Goal: Task Accomplishment & Management: Manage account settings

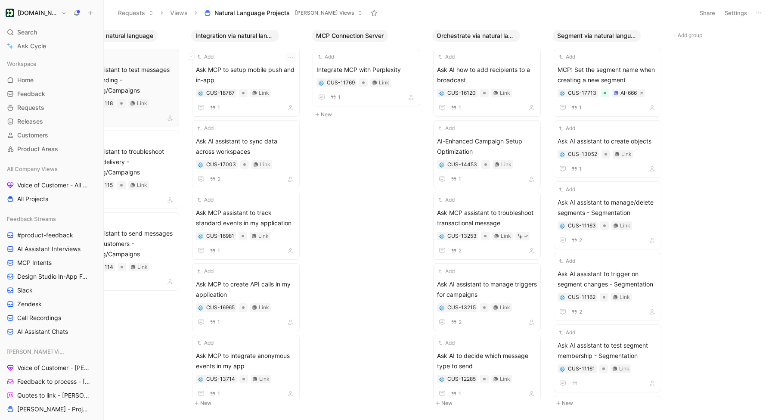
scroll to position [0, 432]
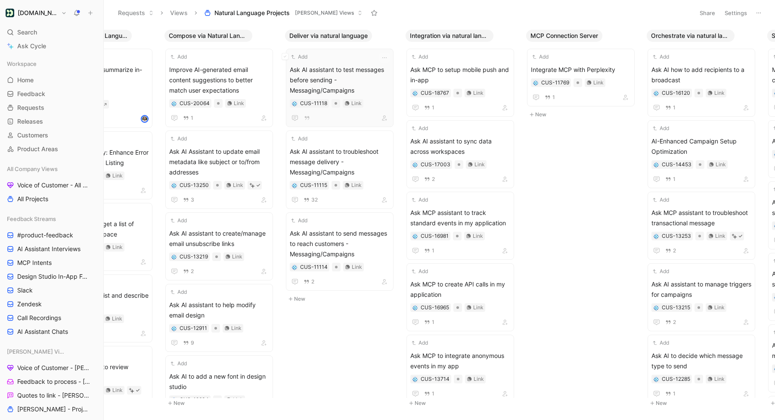
click at [357, 77] on span "Ask AI assistant to test messages before sending - Messaging/Campaigns" at bounding box center [340, 80] width 100 height 31
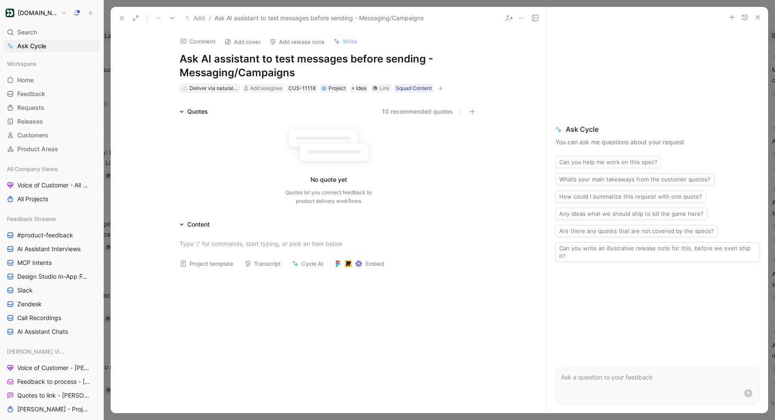
click at [220, 87] on div "Deliver via natural language" at bounding box center [213, 88] width 48 height 9
type input "orc"
click at [217, 120] on span "hestrate via natural language" at bounding box center [235, 120] width 82 height 7
click at [170, 19] on icon at bounding box center [172, 18] width 7 height 7
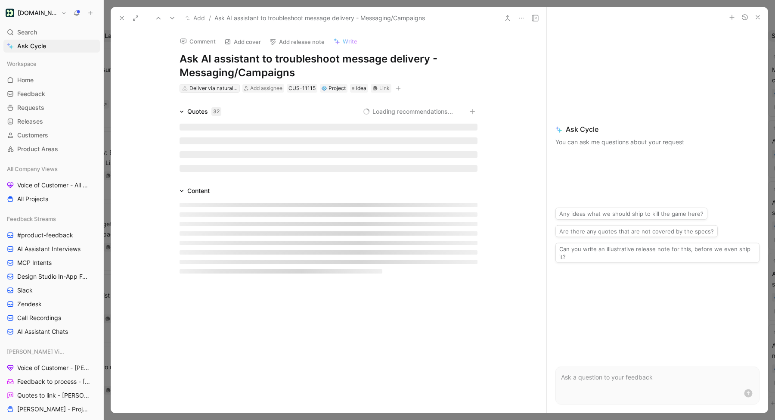
click at [199, 89] on div "Deliver via natural language" at bounding box center [213, 88] width 48 height 9
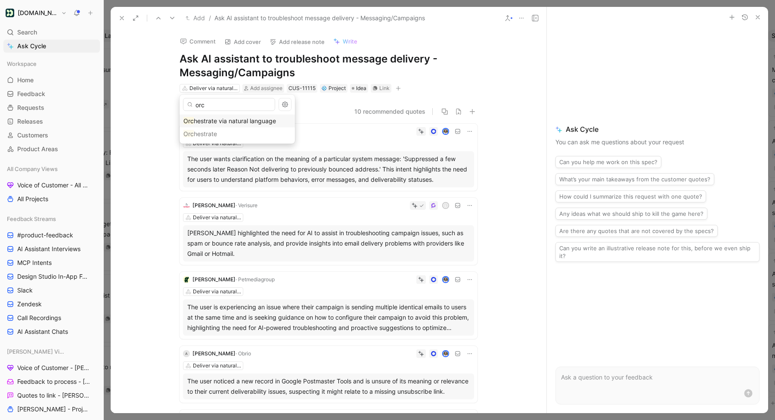
type input "orc"
click at [201, 125] on div "Orc hestrate via natural language" at bounding box center [237, 121] width 108 height 10
click at [170, 20] on icon at bounding box center [172, 18] width 7 height 7
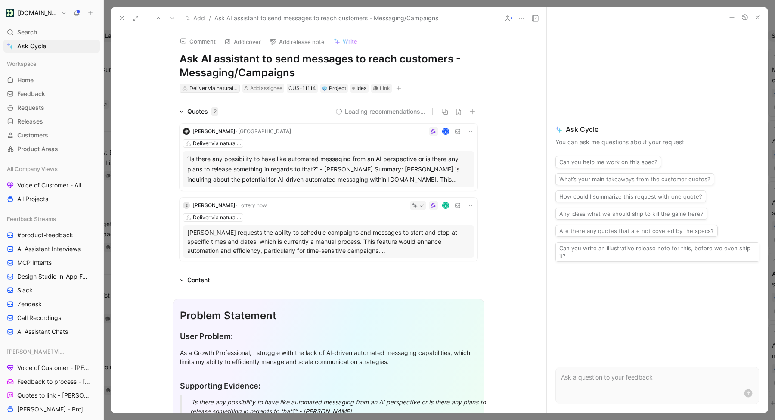
click at [215, 89] on div "Deliver via natural language" at bounding box center [213, 88] width 48 height 9
type input "orc"
click at [217, 117] on div "Orc hestrate via natural language" at bounding box center [237, 121] width 108 height 10
click at [125, 19] on button at bounding box center [122, 18] width 12 height 12
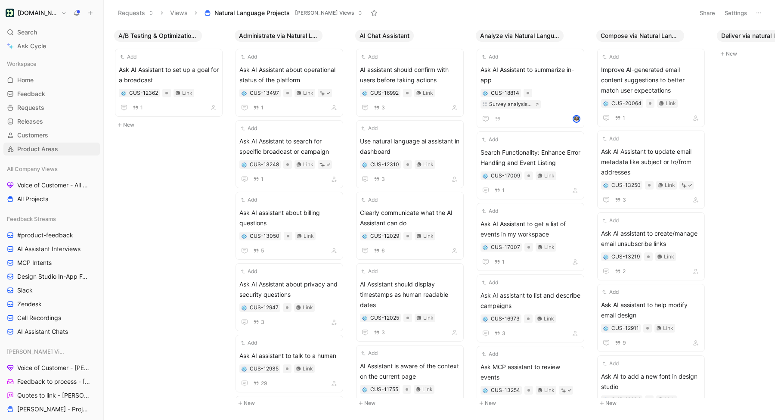
click at [31, 148] on span "Product Areas" at bounding box center [37, 149] width 41 height 9
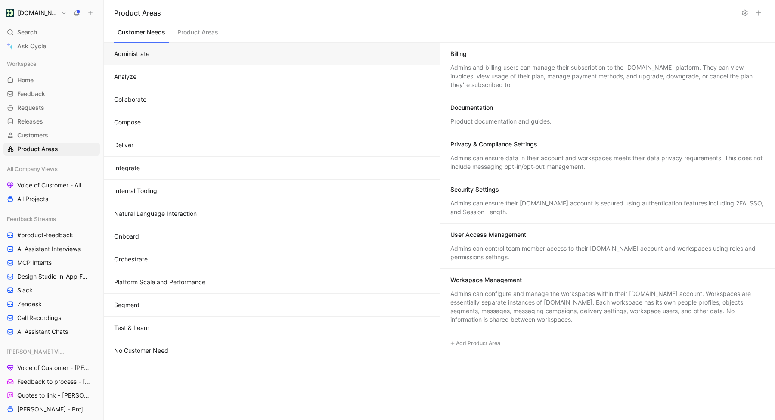
click at [151, 214] on button "Natural Language Interaction" at bounding box center [272, 213] width 336 height 23
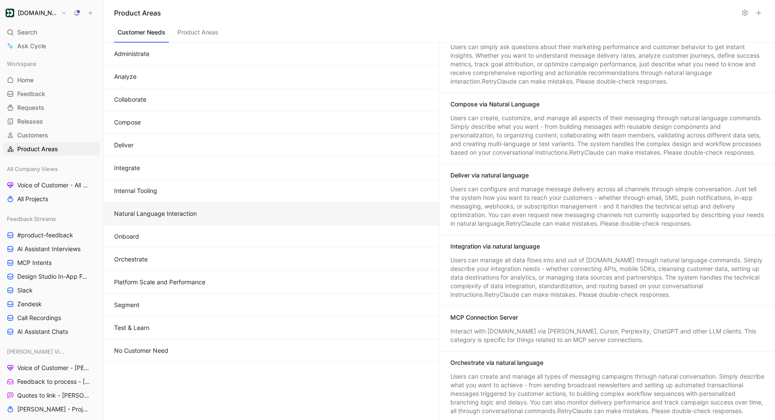
scroll to position [244, 0]
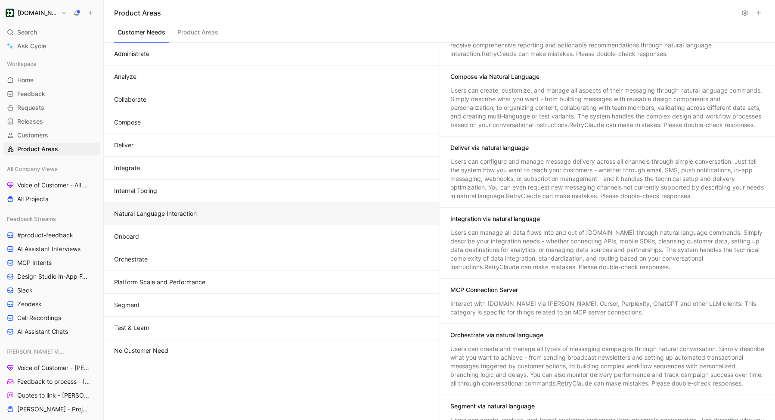
click at [547, 160] on div "Users can configure and manage message delivery across all channels through sim…" at bounding box center [607, 178] width 315 height 43
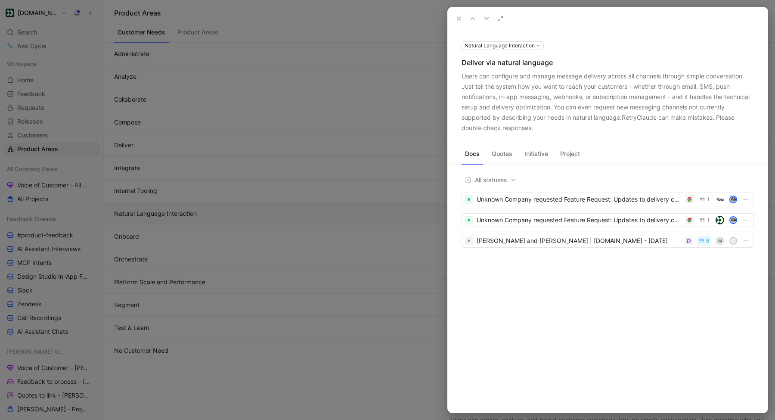
click at [498, 155] on button "Quotes" at bounding box center [502, 154] width 28 height 14
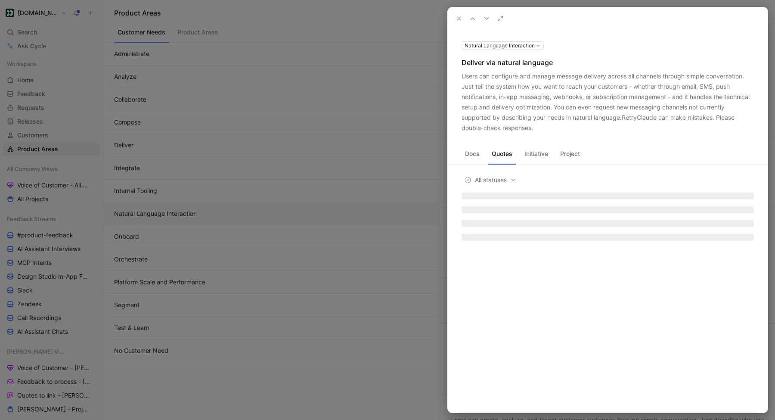
click at [527, 155] on button "Initiative" at bounding box center [536, 154] width 31 height 14
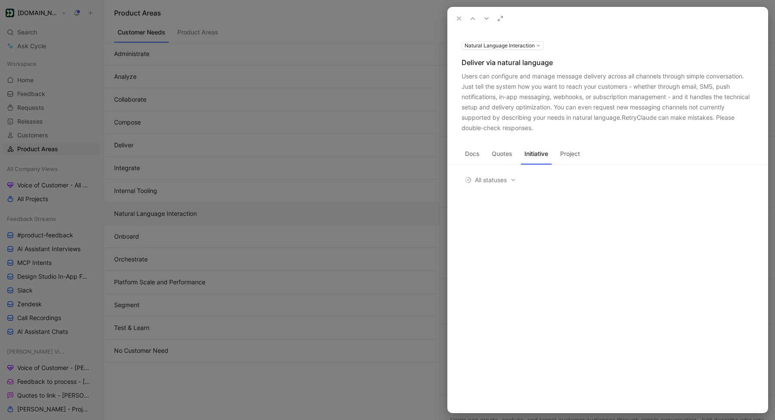
click at [569, 156] on button "Project" at bounding box center [570, 154] width 27 height 14
click at [461, 19] on icon at bounding box center [459, 18] width 7 height 7
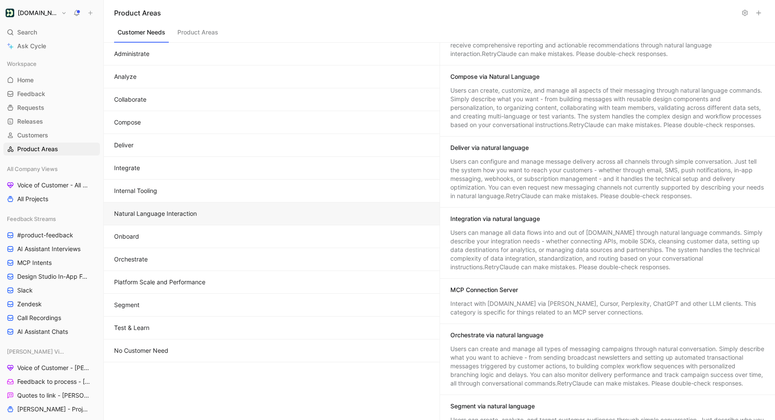
click at [759, 149] on icon at bounding box center [759, 148] width 5 height 5
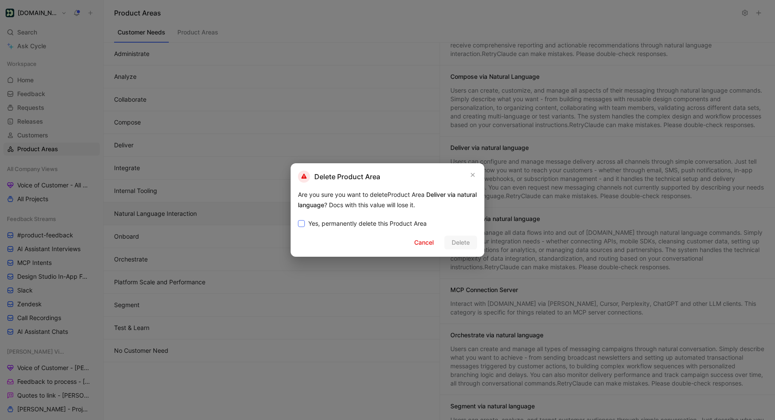
click at [344, 227] on span "Yes, permanently delete this Product Area" at bounding box center [367, 223] width 118 height 10
click at [298, 218] on input "Yes, permanently delete this Product Area" at bounding box center [298, 218] width 0 height 0
click at [465, 245] on span "Delete" at bounding box center [461, 242] width 18 height 10
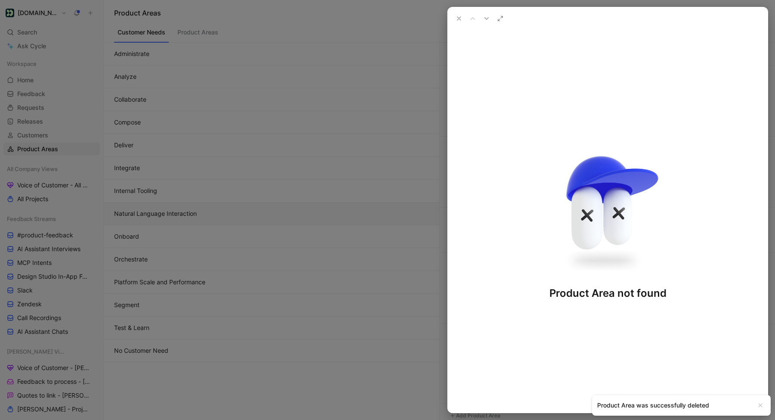
click at [58, 305] on div at bounding box center [387, 210] width 775 height 420
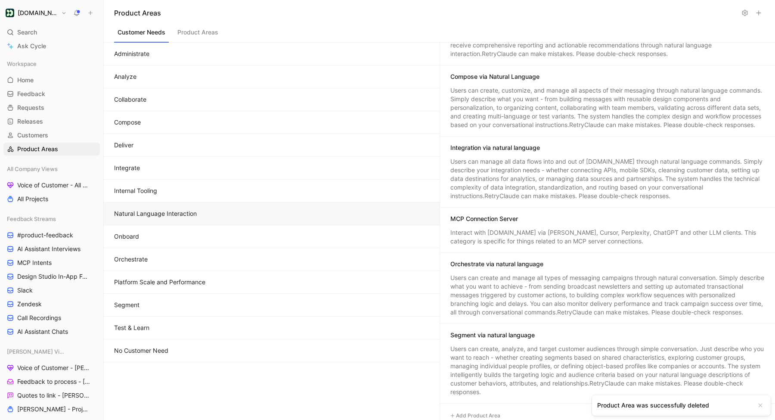
click at [58, 305] on div at bounding box center [387, 210] width 775 height 420
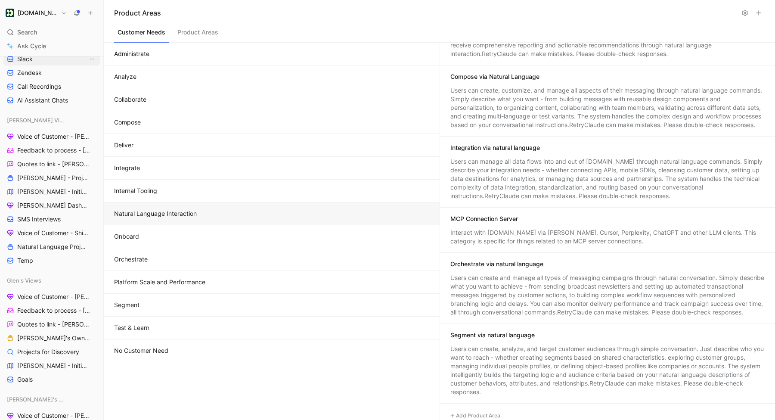
scroll to position [276, 0]
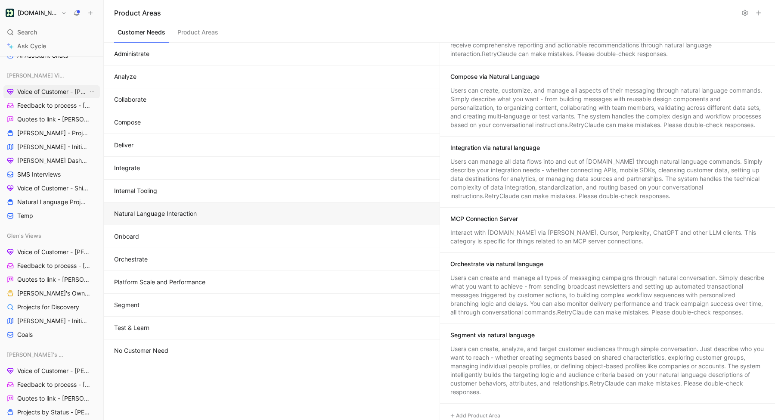
click at [42, 98] on link "Voice of Customer - [PERSON_NAME]" at bounding box center [51, 91] width 96 height 13
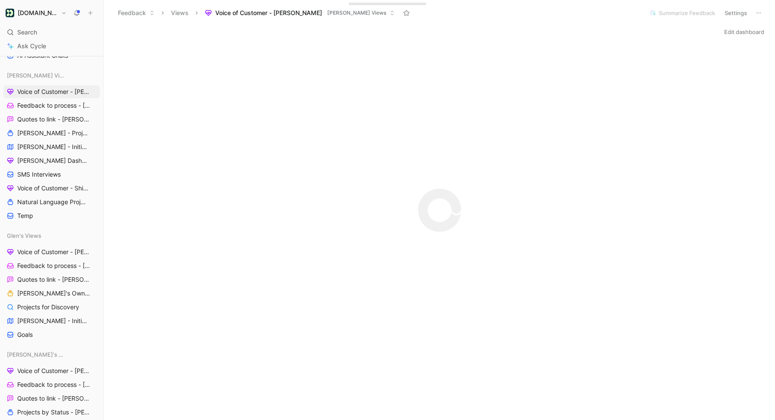
click at [738, 36] on button "Edit dashboard" at bounding box center [744, 32] width 48 height 12
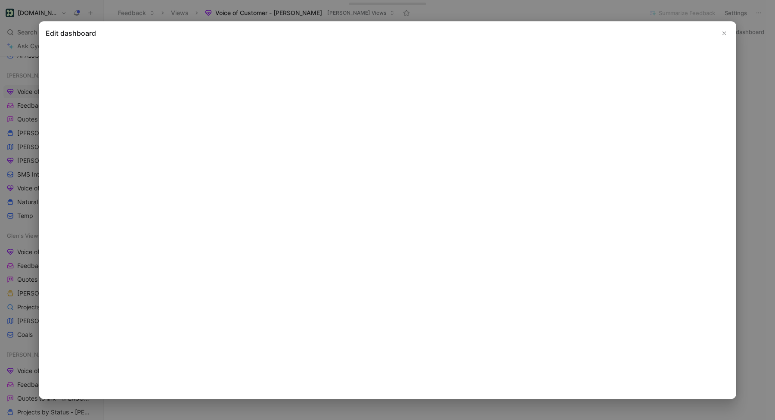
click at [727, 32] on icon "Close" at bounding box center [724, 33] width 6 height 6
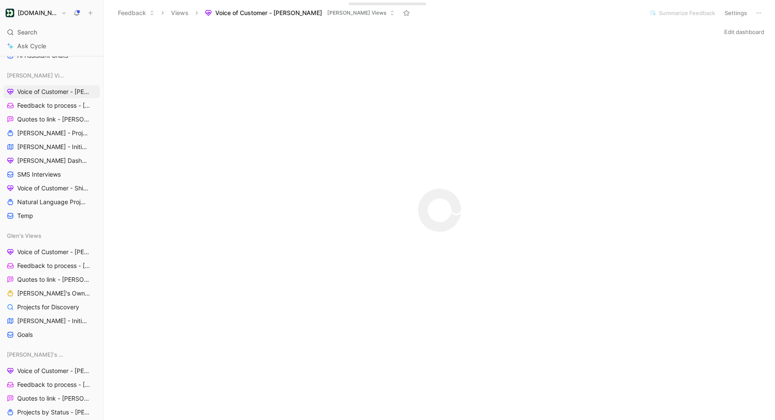
click at [42, 24] on div "Customer.io Search ⌘ K Ask Cycle Workspace Home G then H Feedback G then F Requ…" at bounding box center [51, 210] width 103 height 420
click at [42, 15] on h1 "[DOMAIN_NAME]" at bounding box center [38, 13] width 40 height 8
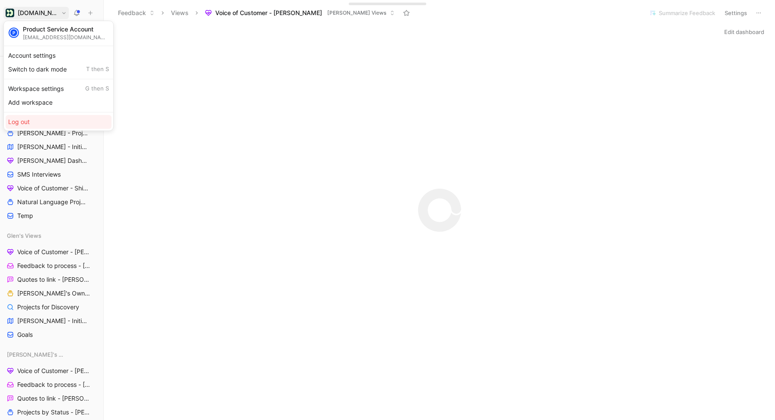
click at [33, 117] on div "Log out" at bounding box center [59, 122] width 106 height 14
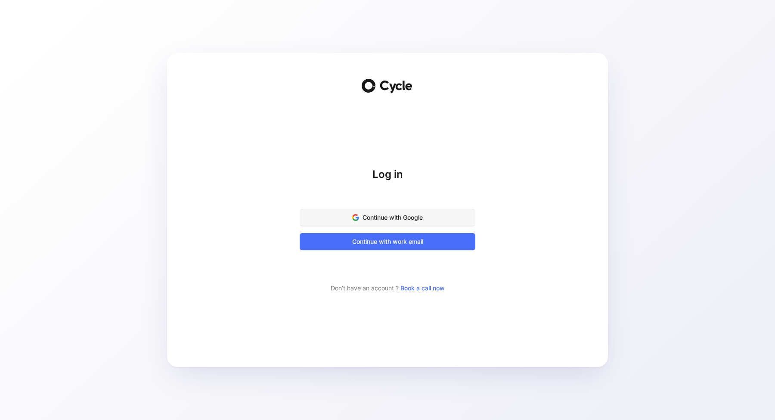
click at [388, 220] on span "Continue with Google" at bounding box center [387, 217] width 154 height 10
